Goal: Information Seeking & Learning: Learn about a topic

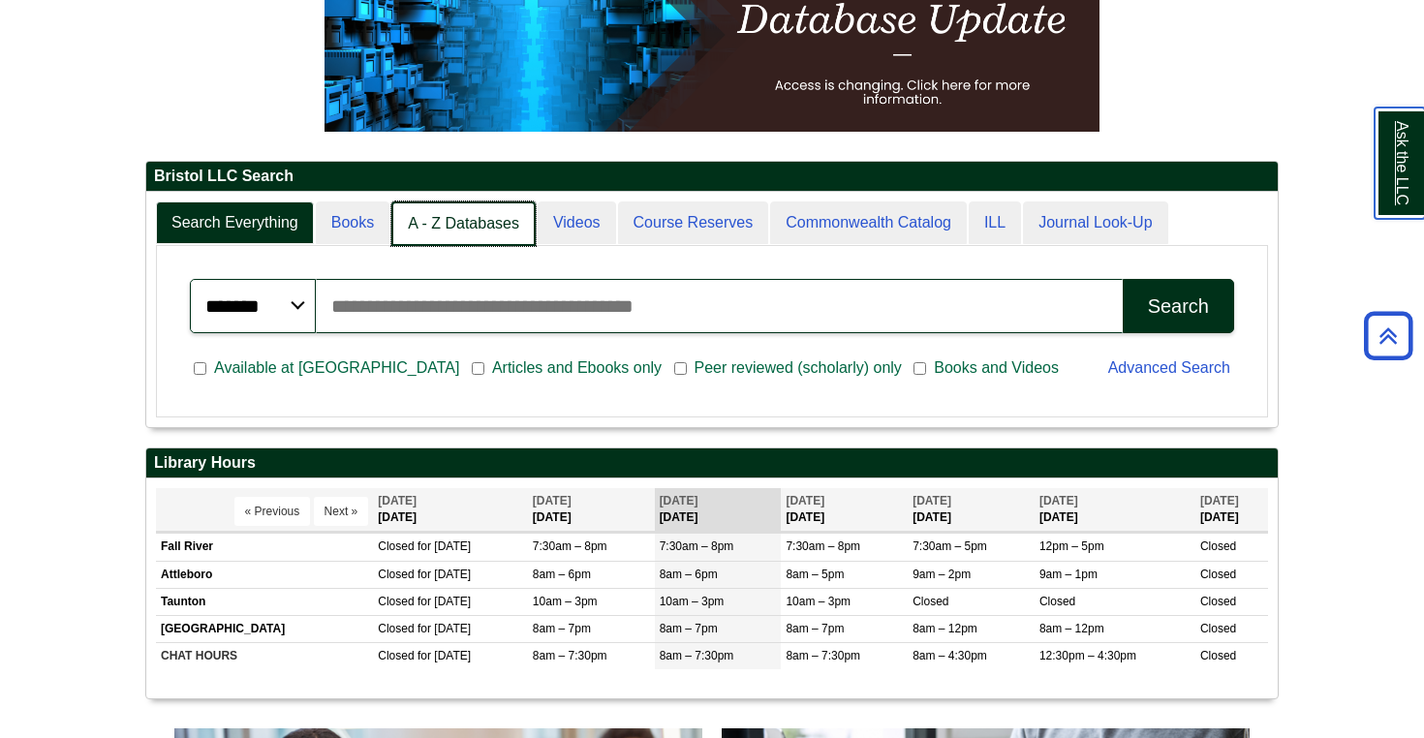
scroll to position [10, 10]
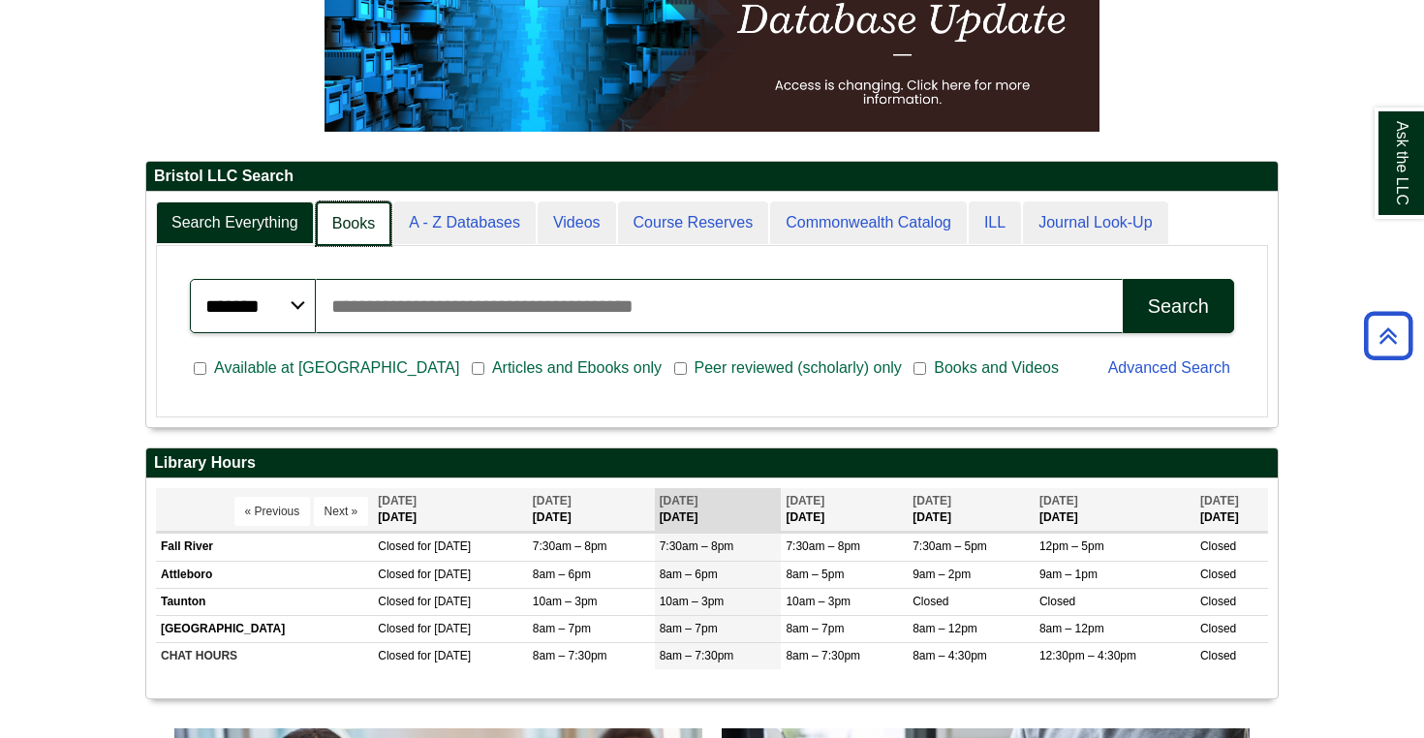
click at [355, 232] on link "Books" at bounding box center [354, 224] width 76 height 46
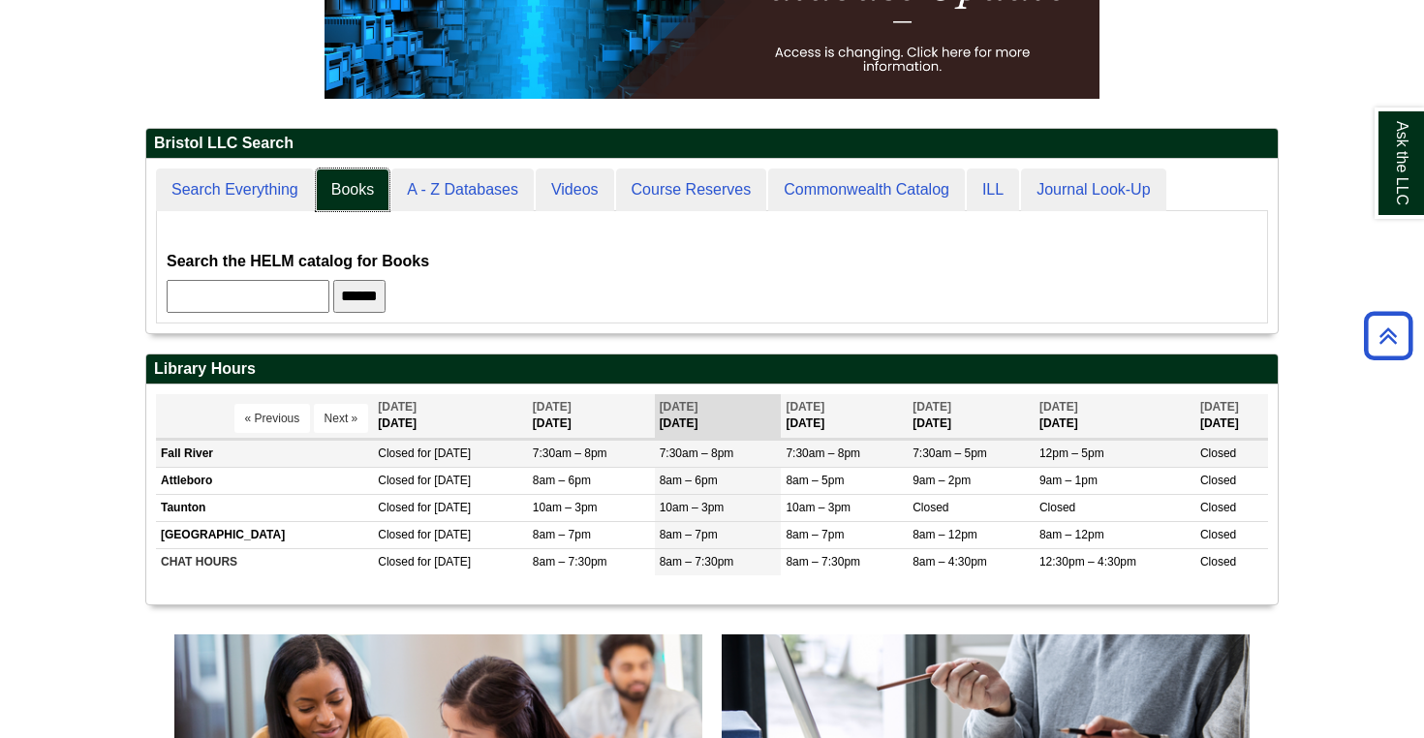
scroll to position [368, 0]
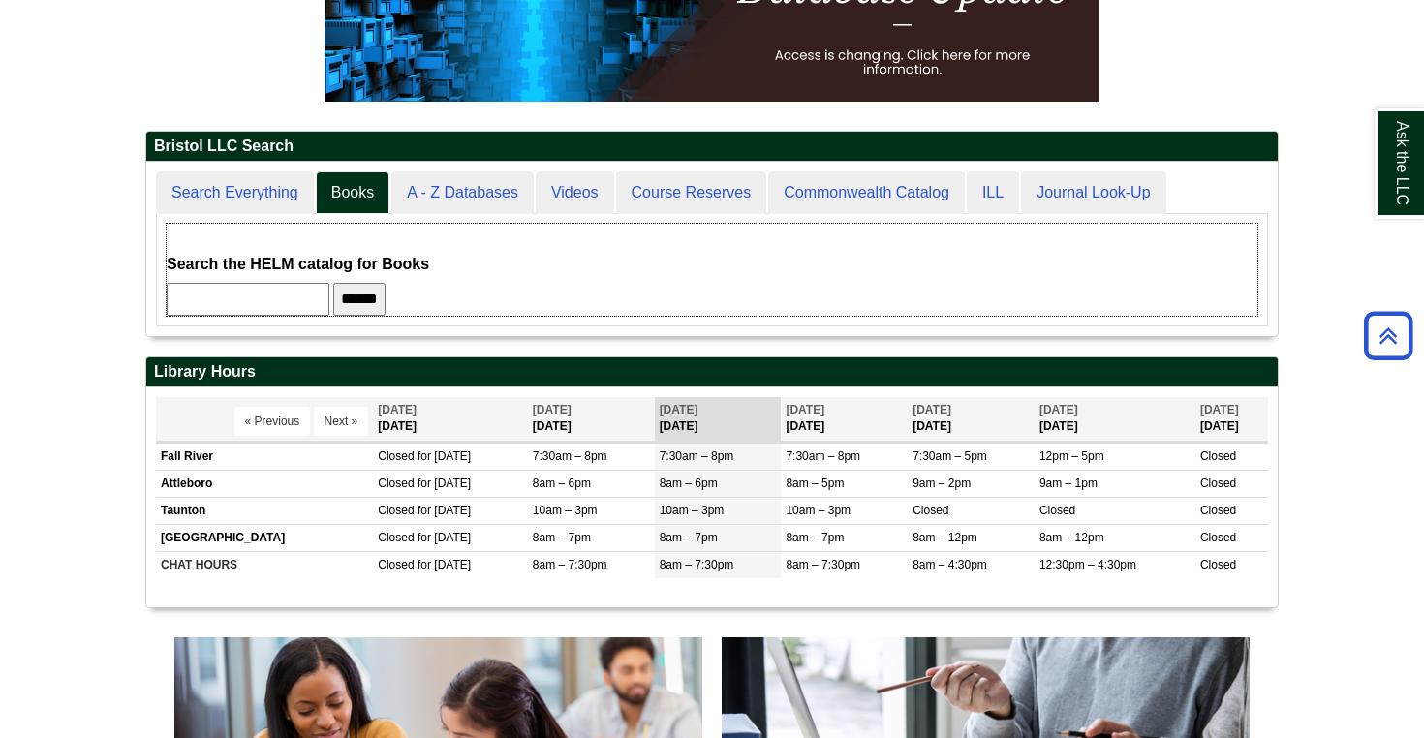
click at [281, 270] on label "Search the HELM catalog for Books" at bounding box center [298, 264] width 262 height 27
click at [358, 293] on input "******" at bounding box center [359, 299] width 52 height 33
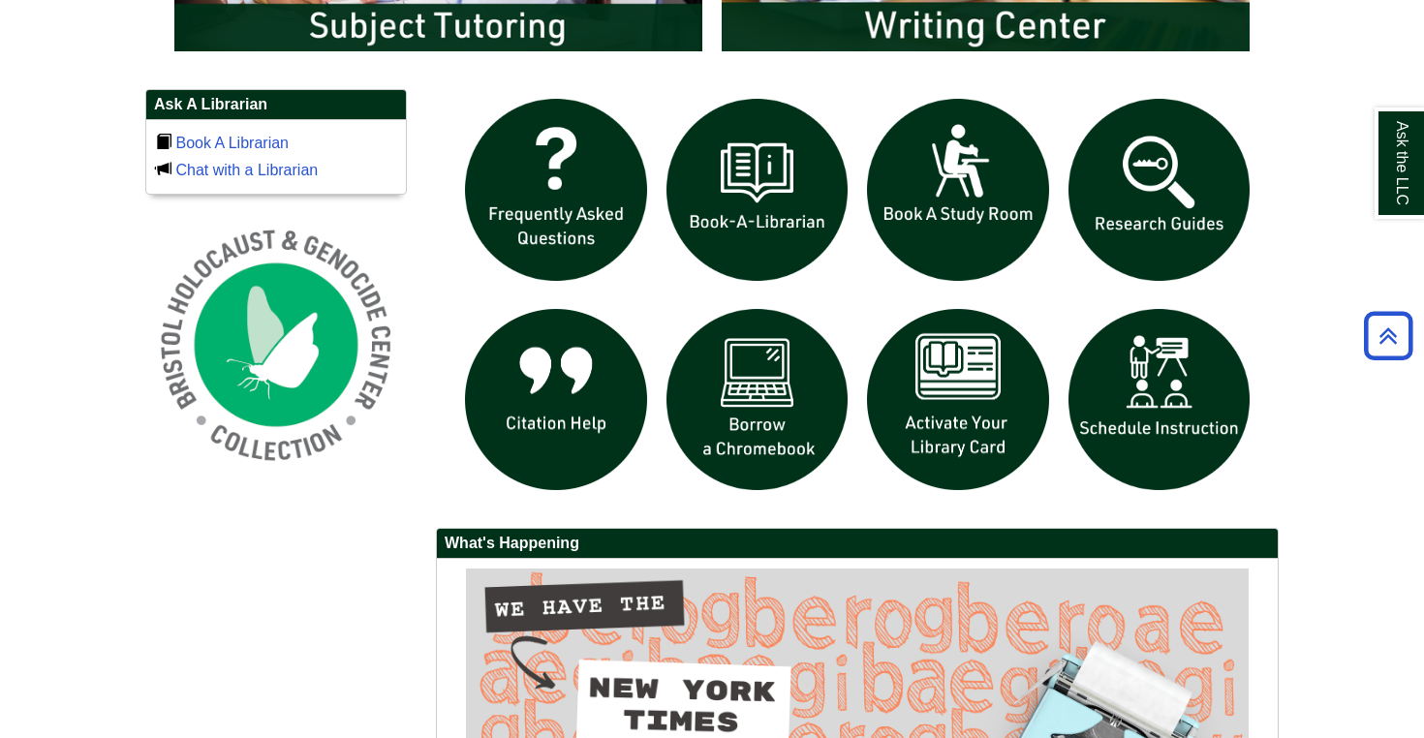
scroll to position [1294, 0]
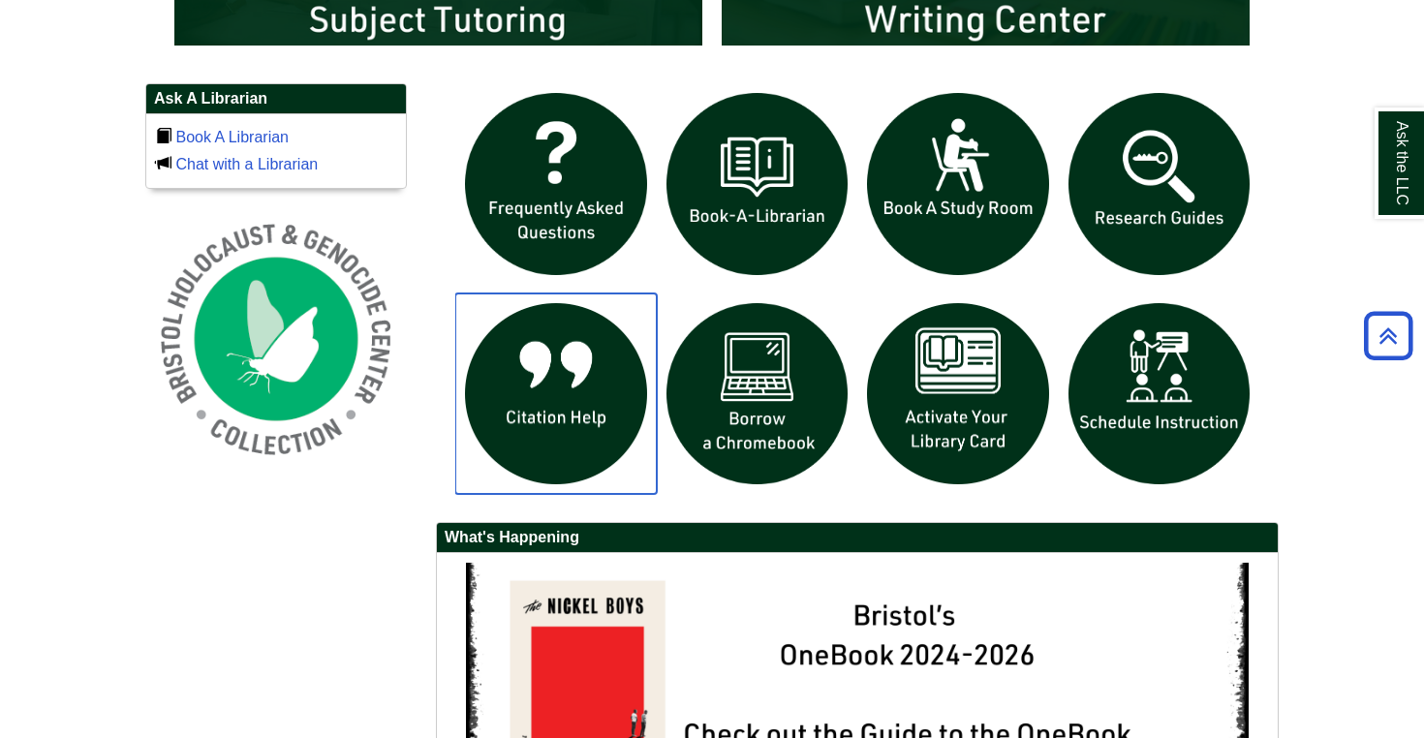
click at [585, 375] on img "slideshow" at bounding box center [555, 393] width 201 height 201
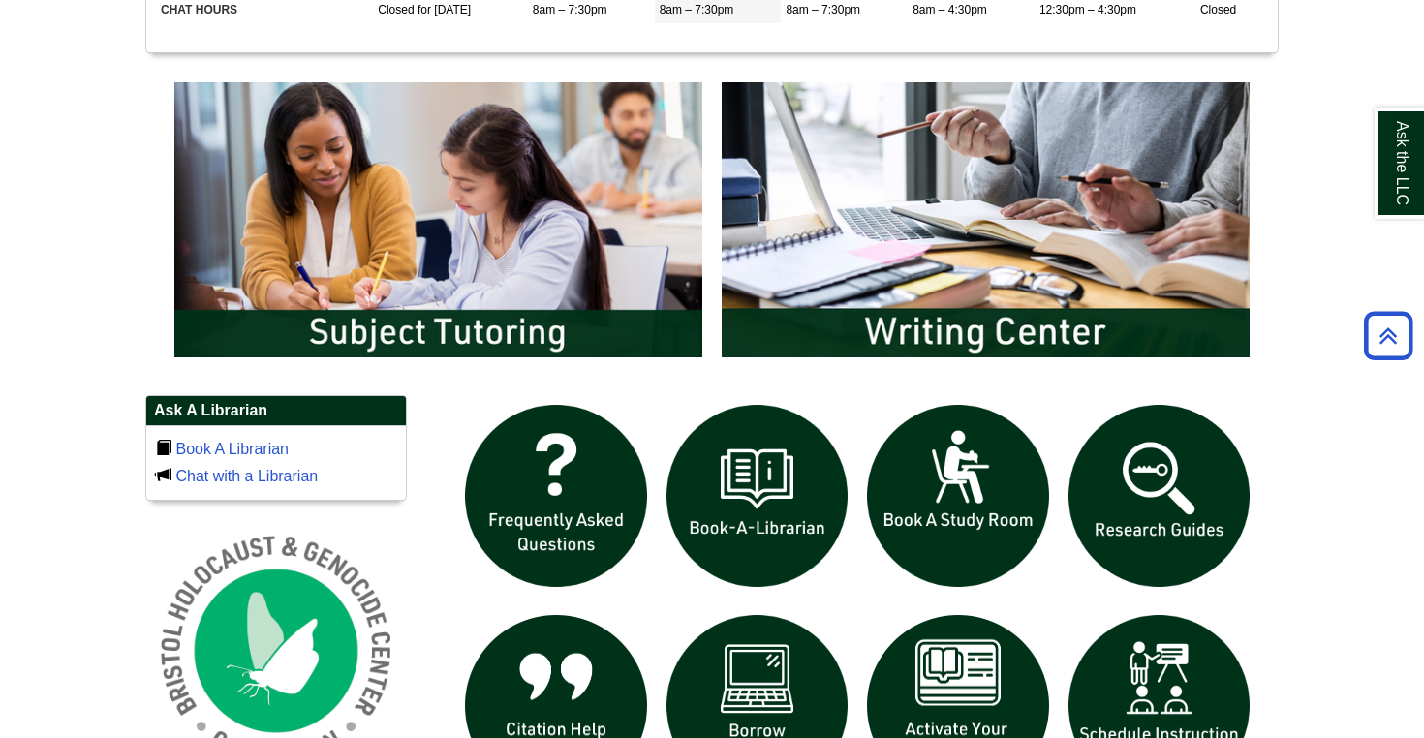
scroll to position [1024, 0]
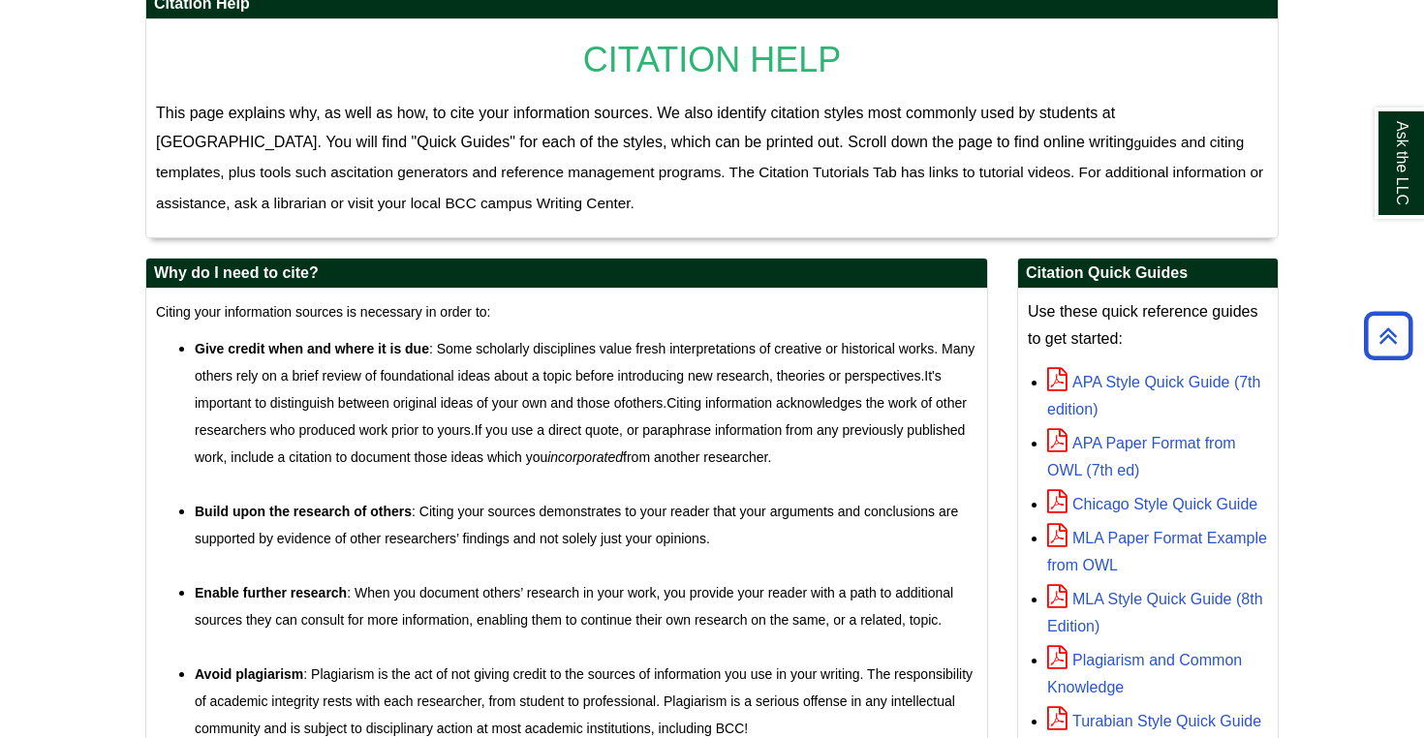
scroll to position [382, 0]
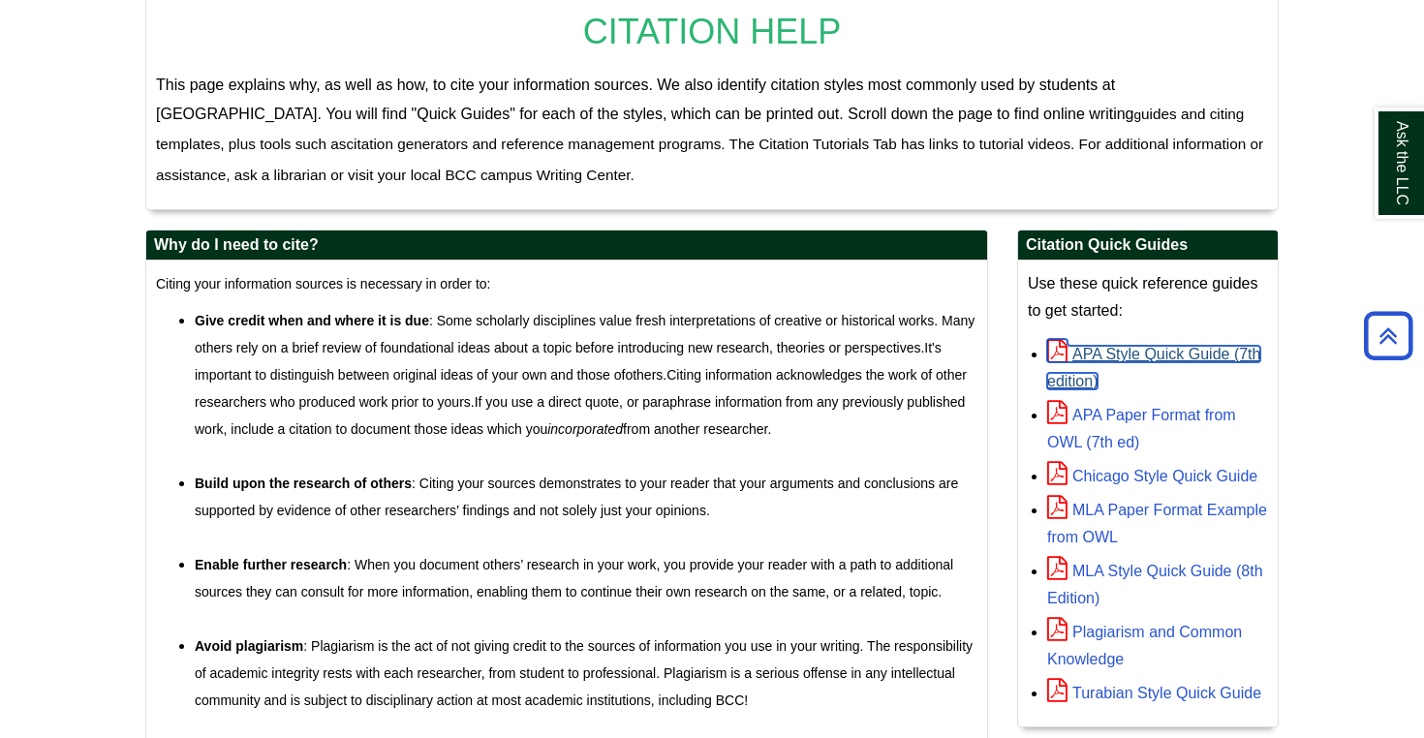
click at [1110, 359] on link "APA Style Quick Guide (7th edition)" at bounding box center [1153, 368] width 213 height 44
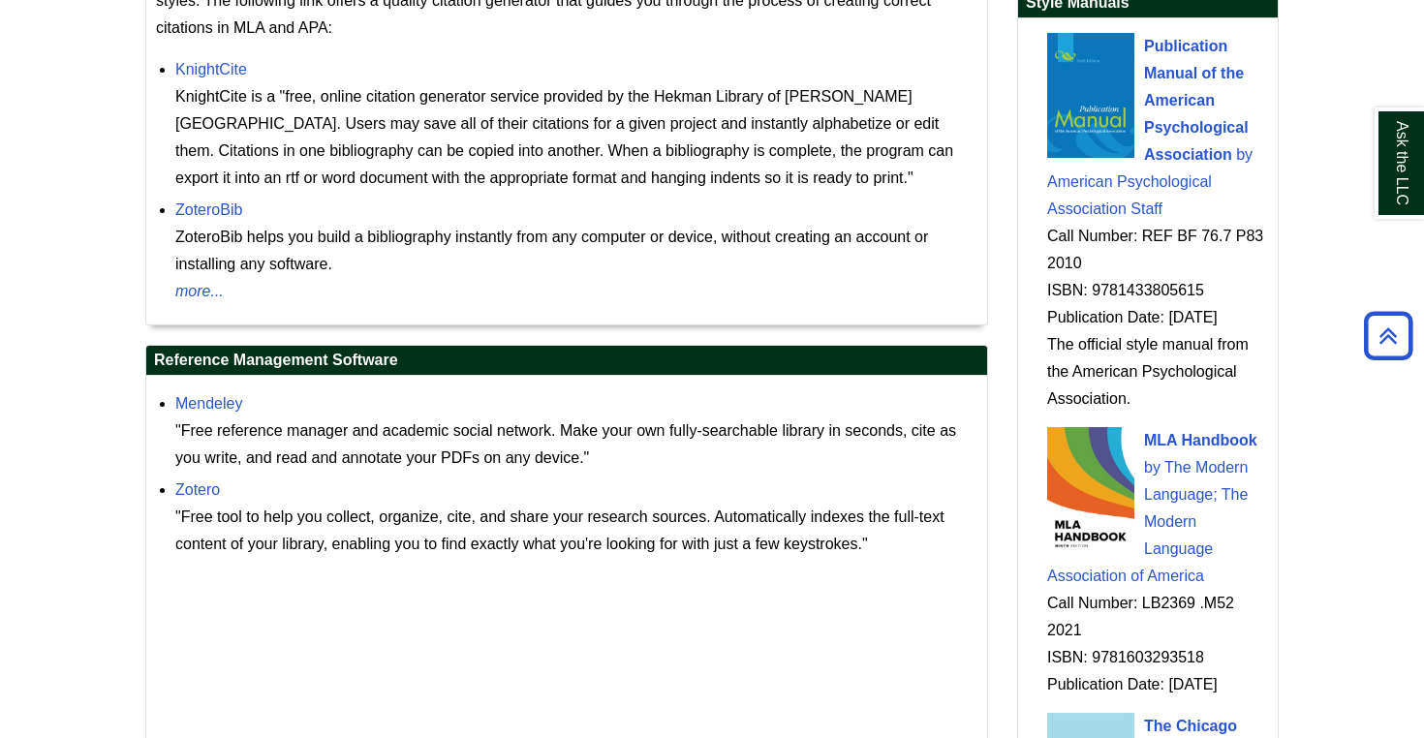
scroll to position [1899, 0]
